Goal: Information Seeking & Learning: Check status

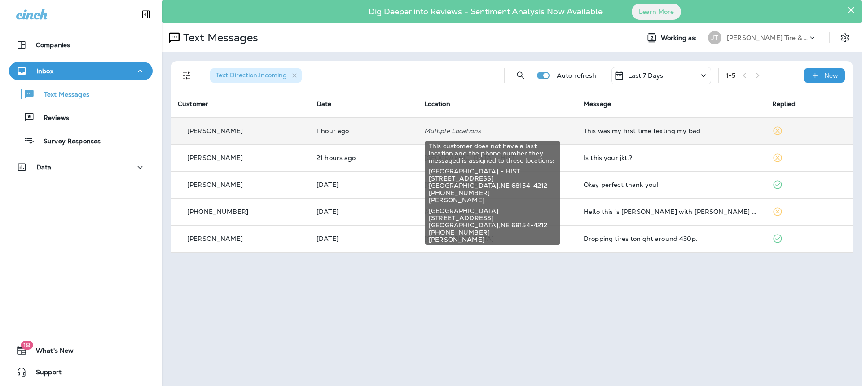
click at [427, 129] on p "Multiple Locations" at bounding box center [496, 130] width 145 height 7
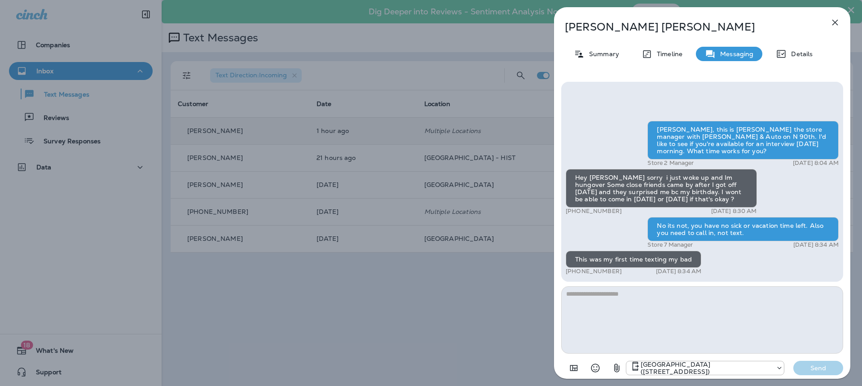
click at [835, 23] on icon "button" at bounding box center [835, 23] width 6 height 6
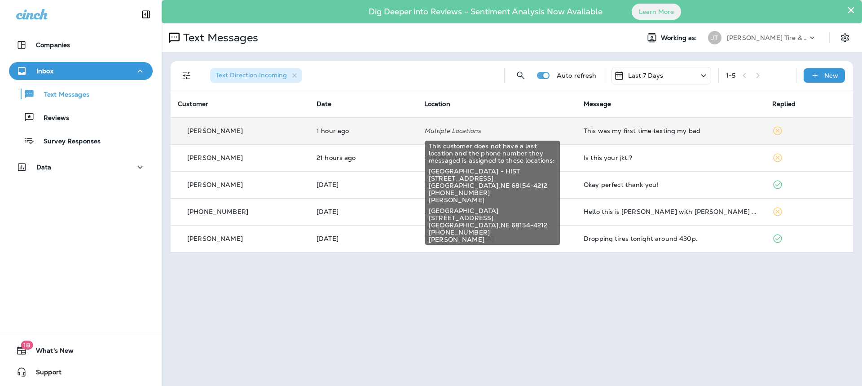
click at [466, 132] on p "Multiple Locations" at bounding box center [496, 130] width 145 height 7
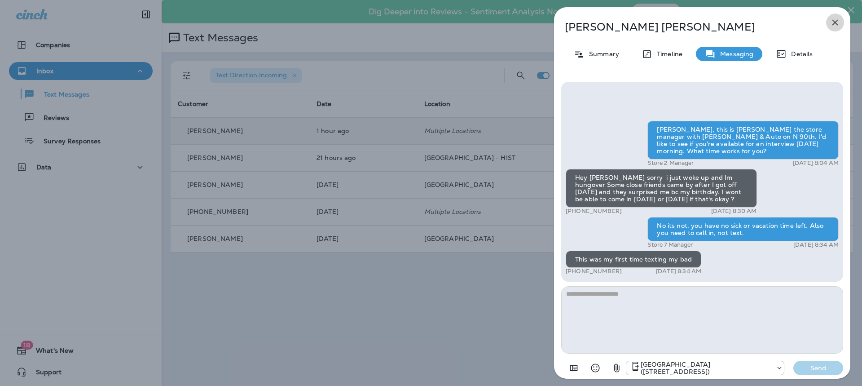
click at [834, 22] on icon "button" at bounding box center [835, 22] width 11 height 11
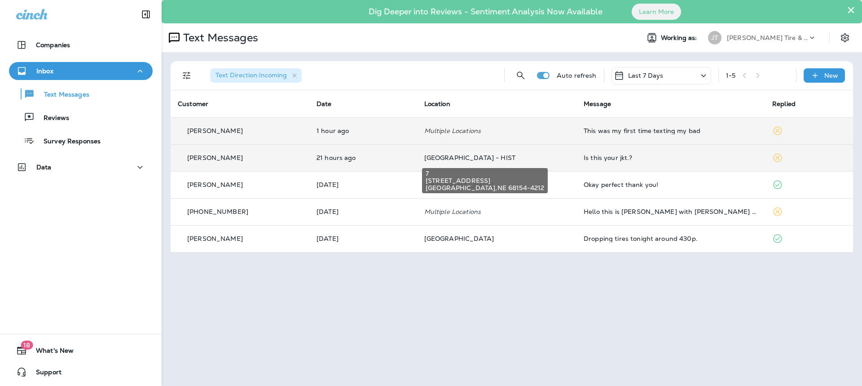
click at [454, 155] on span "[GEOGRAPHIC_DATA] - HIST" at bounding box center [469, 158] width 91 height 8
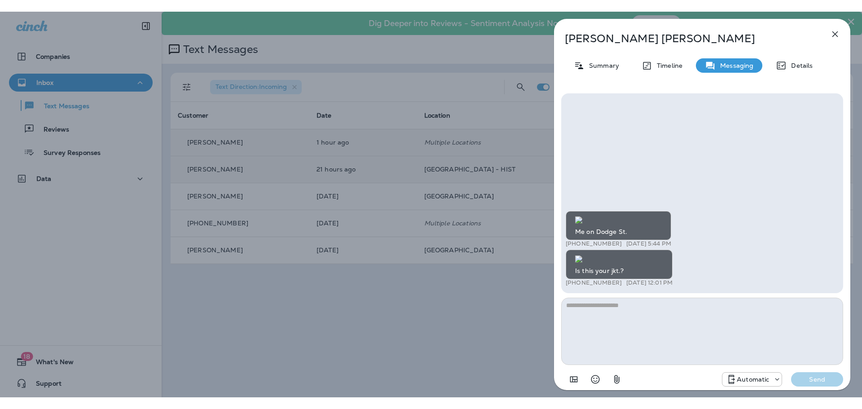
scroll to position [-326, 0]
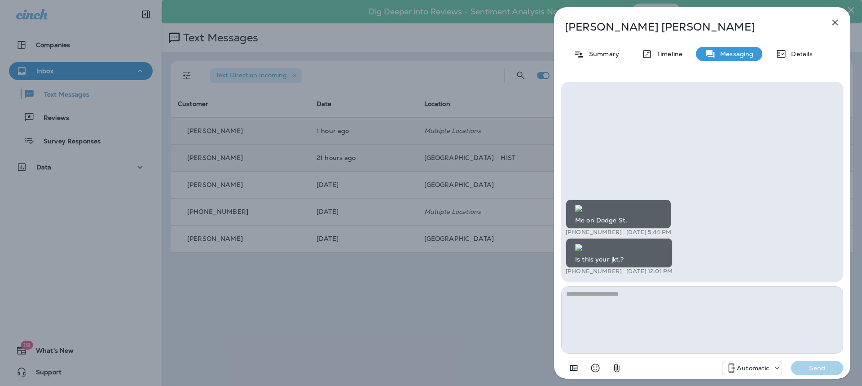
click at [582, 205] on img at bounding box center [578, 208] width 7 height 7
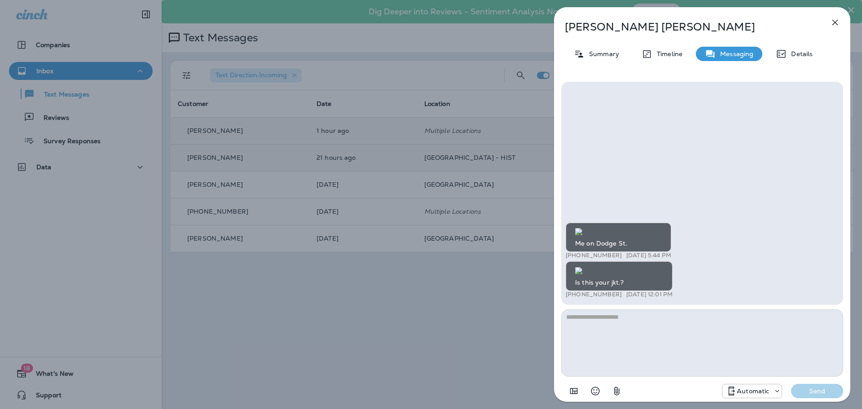
scroll to position [0, 0]
click at [838, 20] on icon "button" at bounding box center [835, 22] width 11 height 11
